Goal: Information Seeking & Learning: Learn about a topic

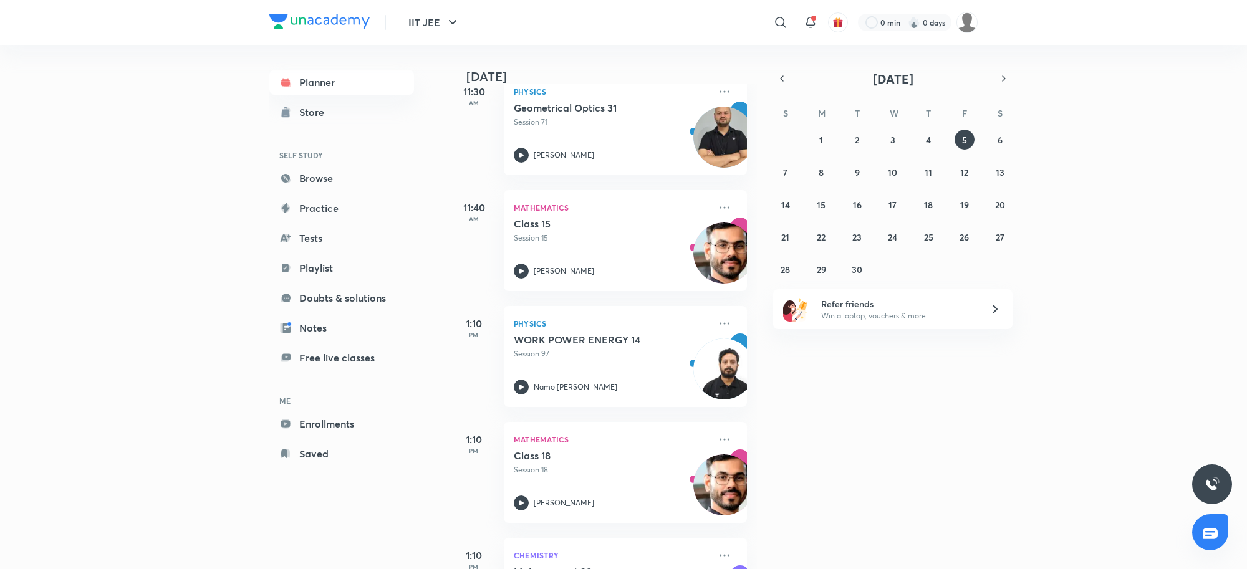
scroll to position [935, 0]
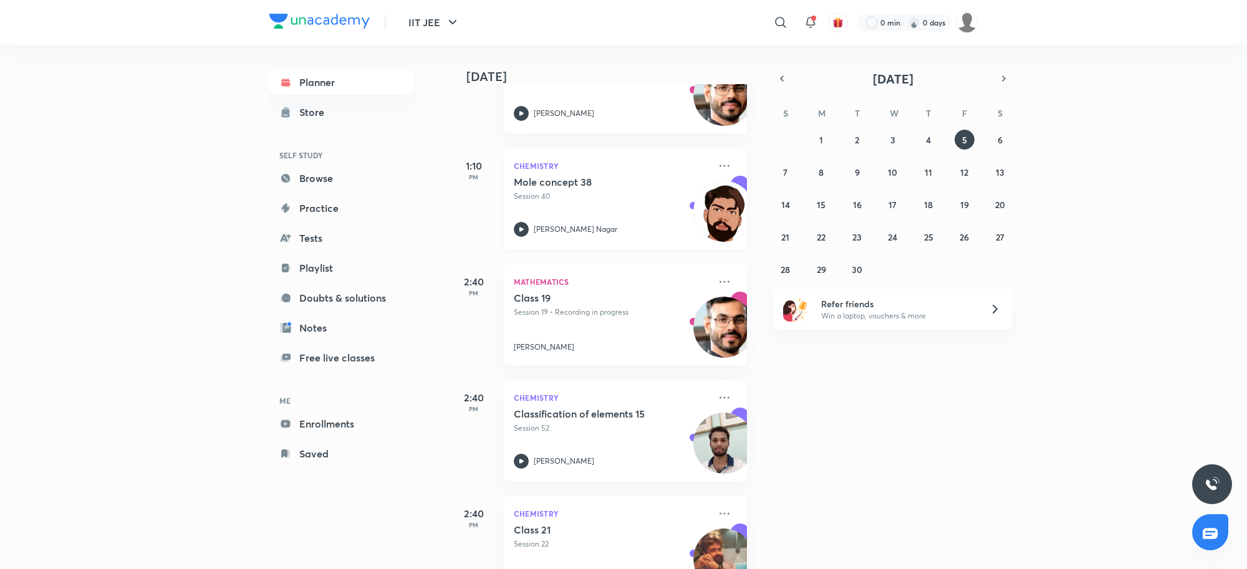
click at [707, 198] on img at bounding box center [723, 211] width 61 height 61
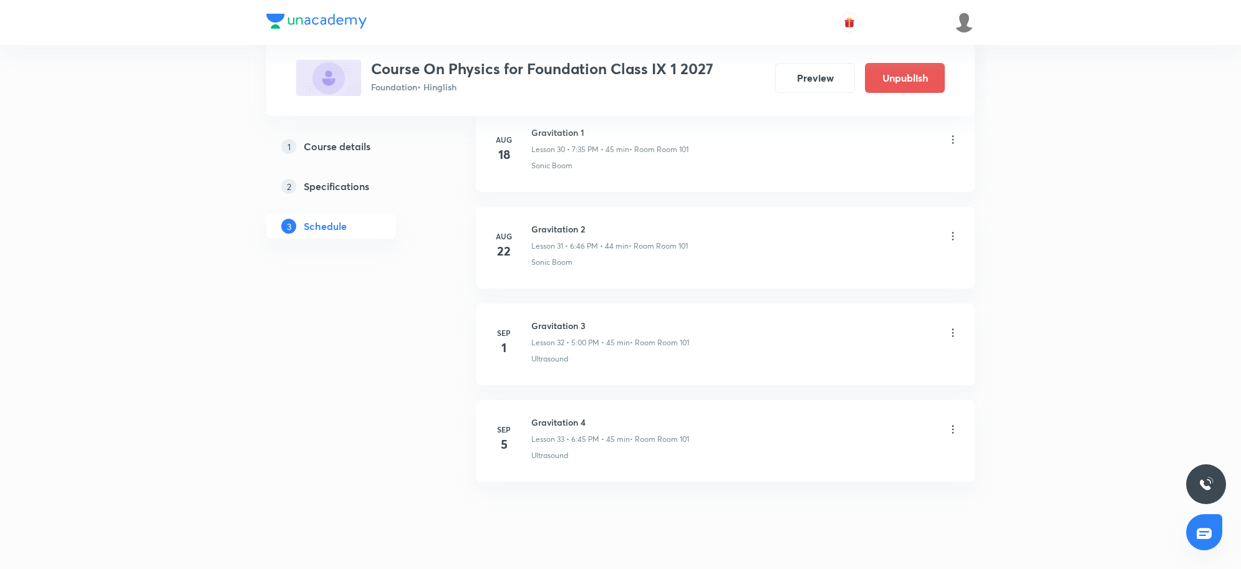
scroll to position [3629, 0]
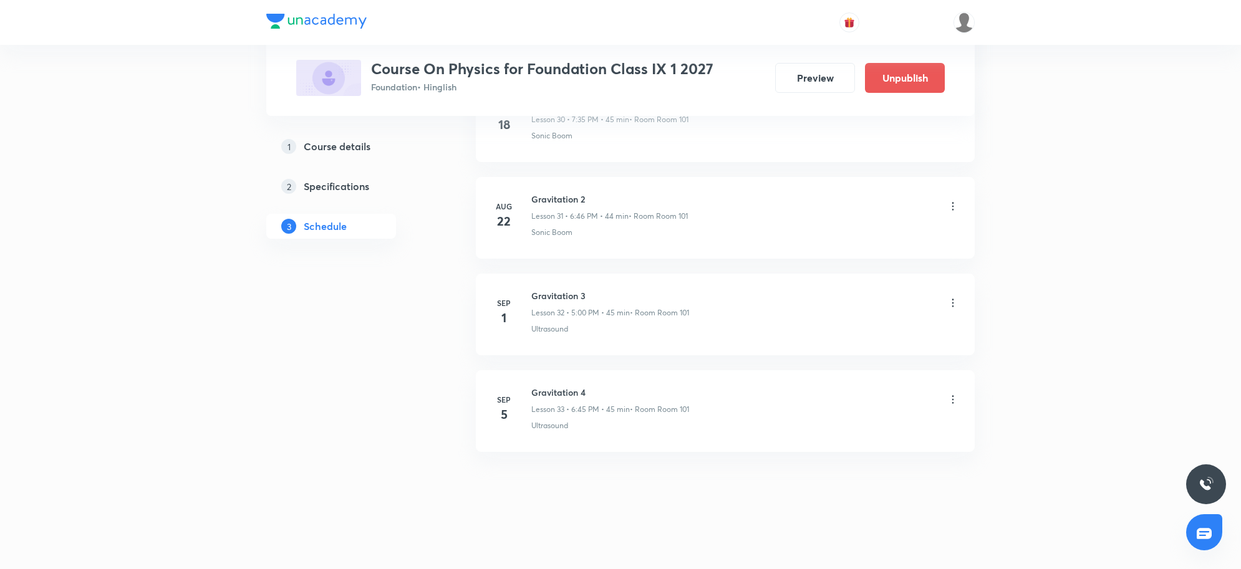
click at [579, 443] on li "[DATE] Gravitation 4 Lesson 33 • 6:45 PM • 45 min • Room Room 101 Ultrasound" at bounding box center [725, 411] width 499 height 82
click at [602, 434] on li "[DATE] Gravitation 4 Lesson 33 • 6:45 PM • 45 min • Room Room 101 Ultrasound" at bounding box center [725, 411] width 499 height 82
click at [572, 389] on h6 "Gravitation 4" at bounding box center [610, 392] width 158 height 13
drag, startPoint x: 536, startPoint y: 384, endPoint x: 624, endPoint y: 384, distance: 87.3
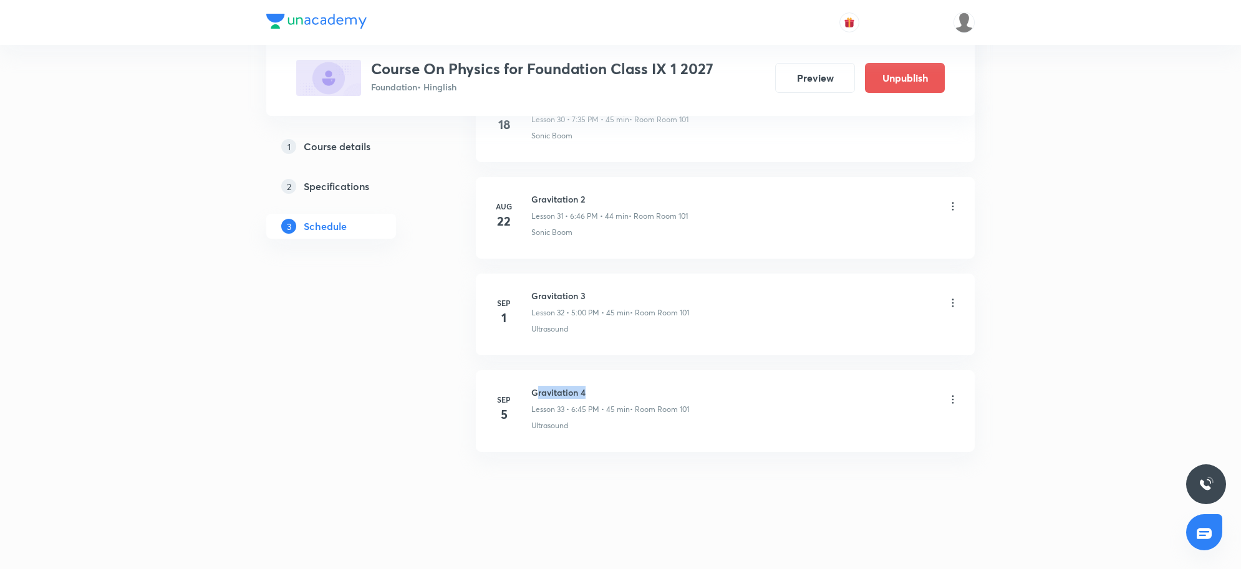
click at [624, 384] on li "Sep 5 Gravitation 4 Lesson 33 • 6:45 PM • 45 min • Room Room 101 Ultrasound" at bounding box center [725, 411] width 499 height 82
click at [707, 442] on li "Sep 5 Gravitation 4 Lesson 33 • 6:45 PM • 45 min • Room Room 101 Ultrasound" at bounding box center [725, 411] width 499 height 82
drag, startPoint x: 543, startPoint y: 387, endPoint x: 637, endPoint y: 399, distance: 94.9
click at [637, 399] on h6 "Gravitation 4" at bounding box center [610, 392] width 158 height 13
drag, startPoint x: 538, startPoint y: 390, endPoint x: 660, endPoint y: 397, distance: 122.4
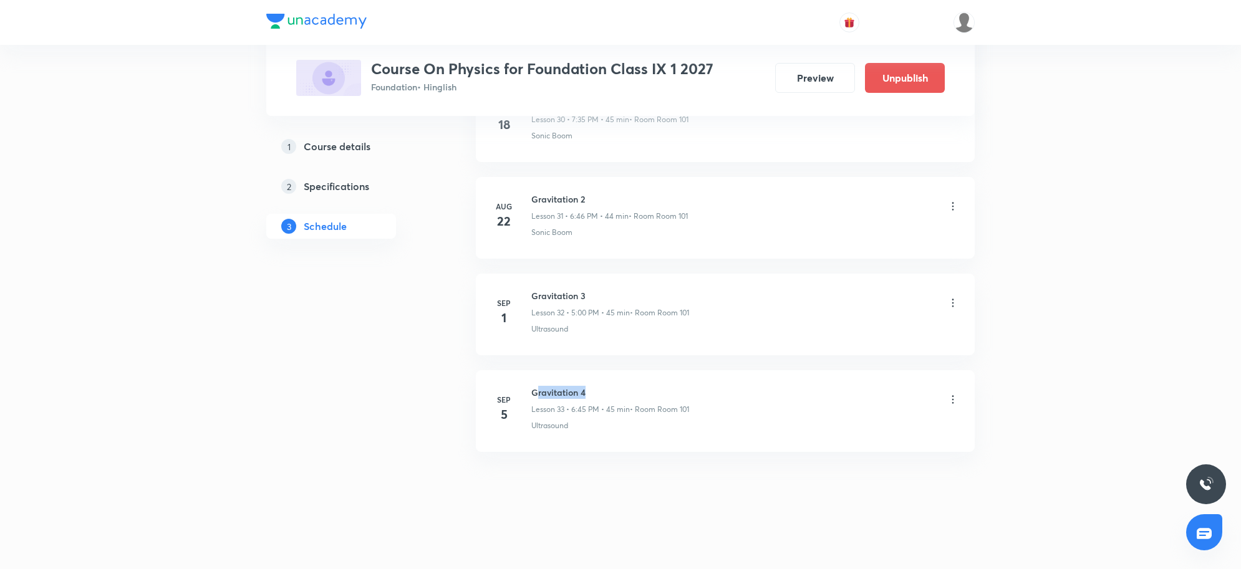
click at [660, 397] on h6 "Gravitation 4" at bounding box center [610, 392] width 158 height 13
